Goal: Check status: Check status

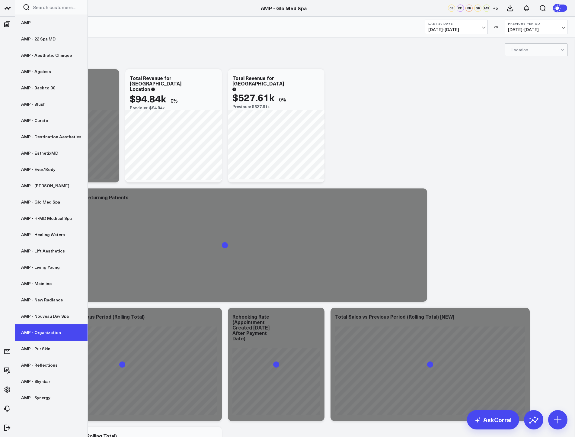
click at [59, 337] on link "AMP - Organization" at bounding box center [51, 332] width 72 height 16
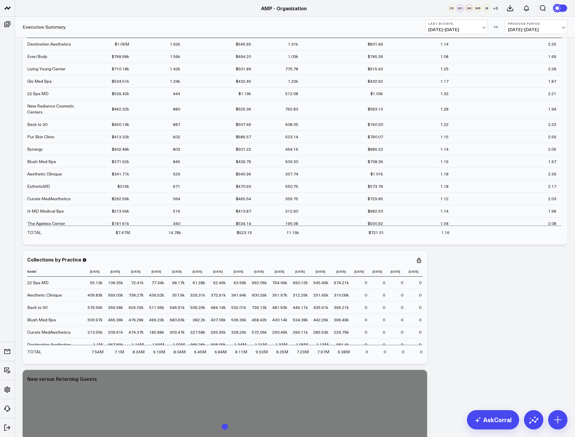
scroll to position [91, 0]
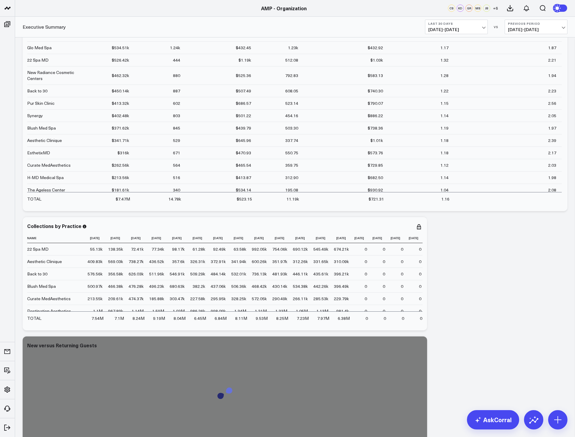
click at [477, 31] on span "07/29/25 - 08/27/25" at bounding box center [456, 29] width 56 height 5
click at [446, 159] on link "MTD" at bounding box center [456, 157] width 62 height 11
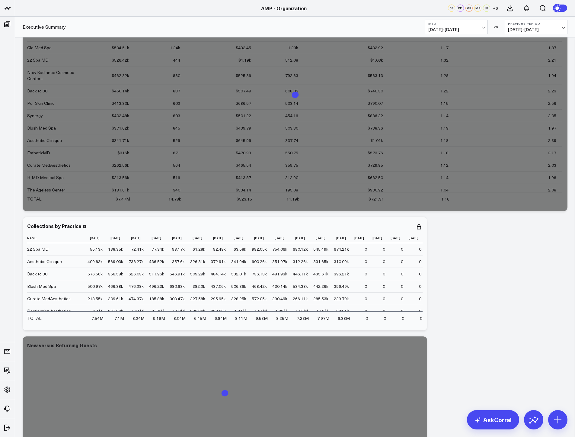
click at [539, 31] on span "07/05/25 - 07/31/25" at bounding box center [536, 29] width 56 height 5
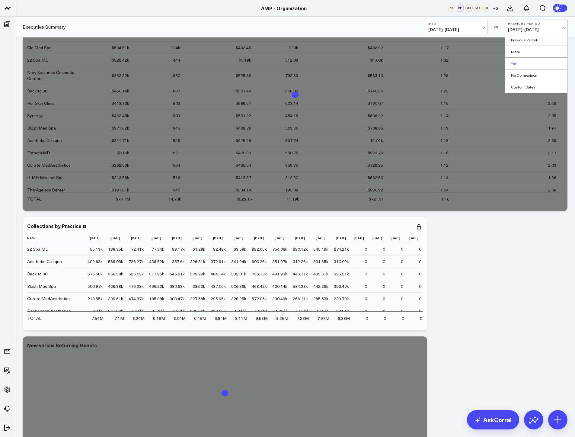
click at [520, 66] on link "YoY" at bounding box center [536, 63] width 62 height 11
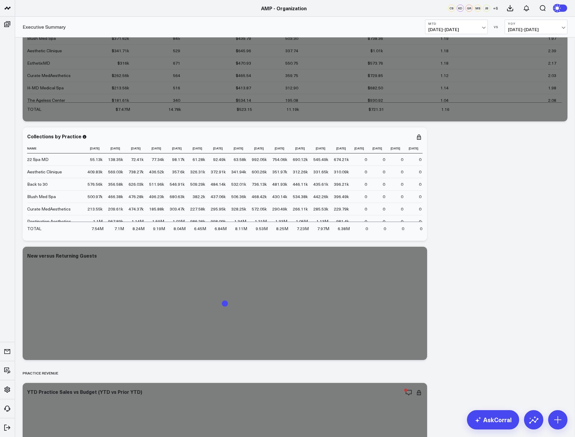
scroll to position [211, 0]
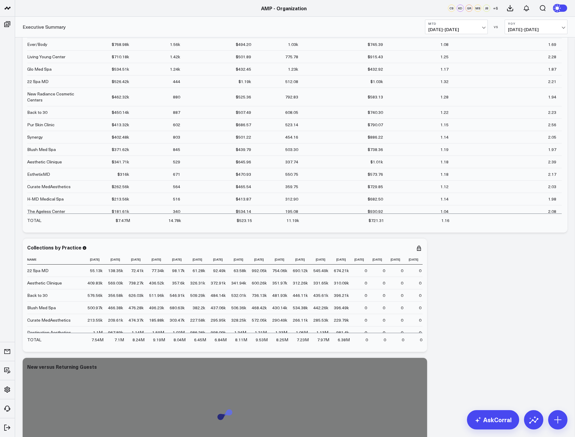
scroll to position [151, 0]
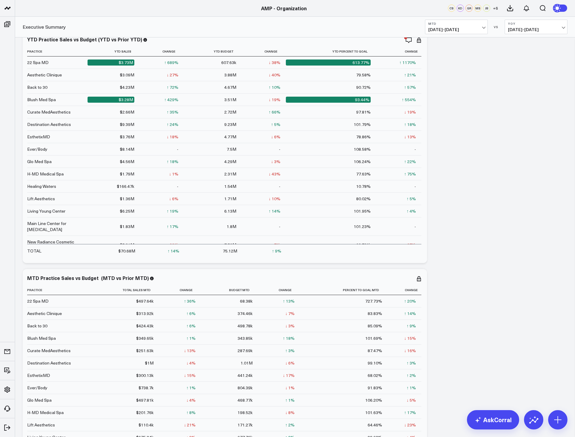
scroll to position [664, 0]
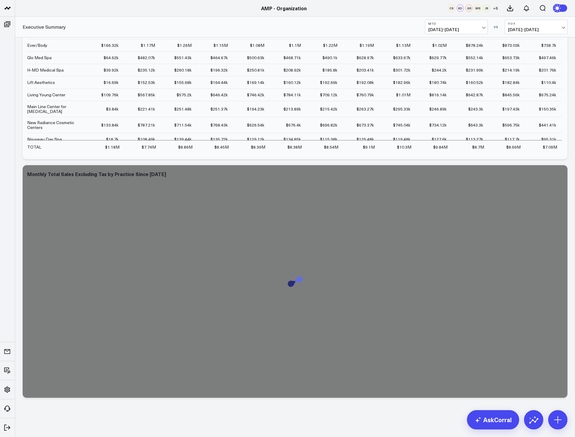
scroll to position [4162, 0]
